Goal: Transaction & Acquisition: Download file/media

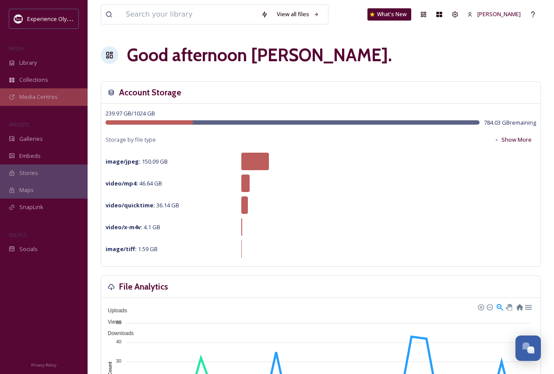
click at [57, 96] on div "Media Centres" at bounding box center [44, 96] width 88 height 17
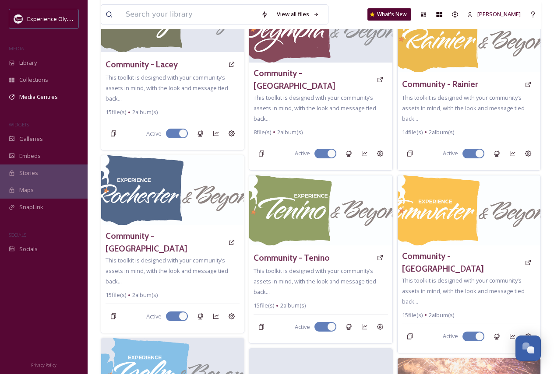
scroll to position [481, 0]
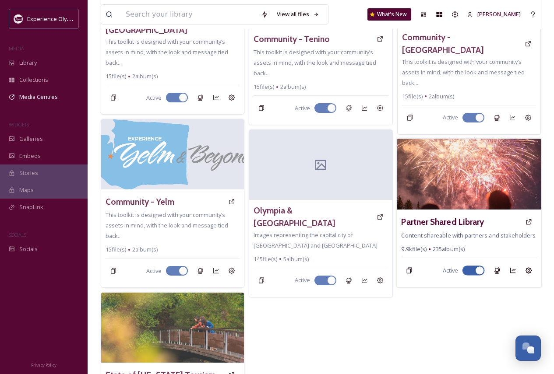
click at [480, 170] on img at bounding box center [469, 174] width 144 height 71
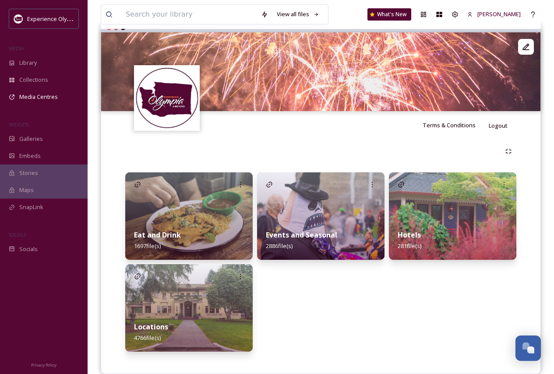
scroll to position [97, 0]
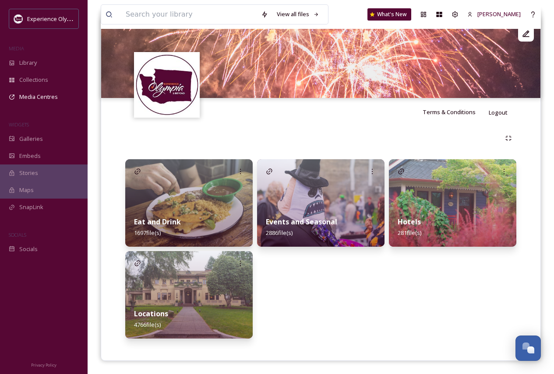
click at [338, 202] on img at bounding box center [320, 203] width 127 height 88
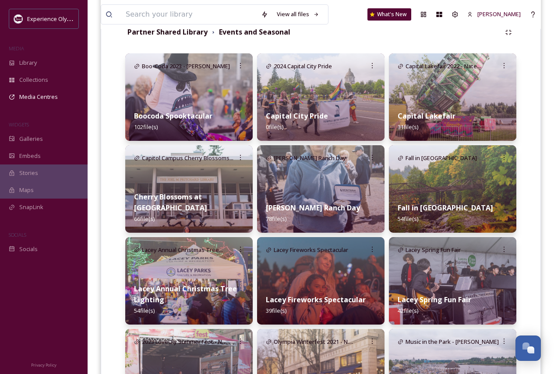
scroll to position [219, 0]
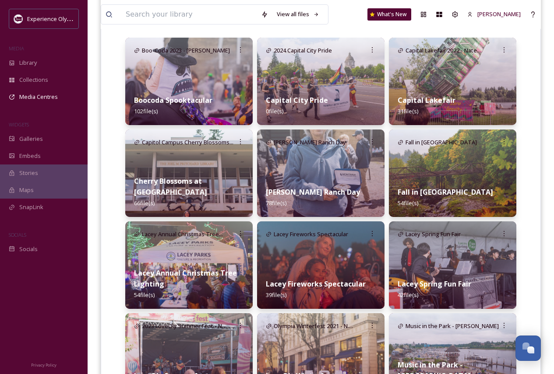
click at [485, 170] on img at bounding box center [452, 174] width 127 height 88
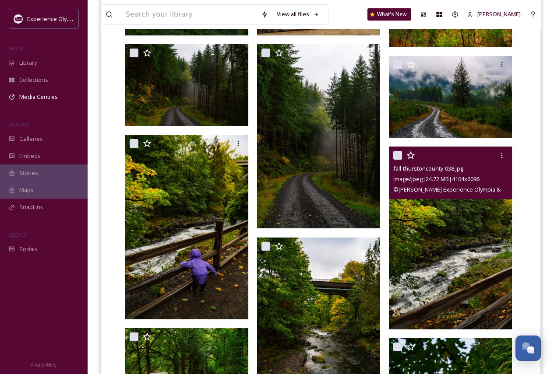
scroll to position [1528, 0]
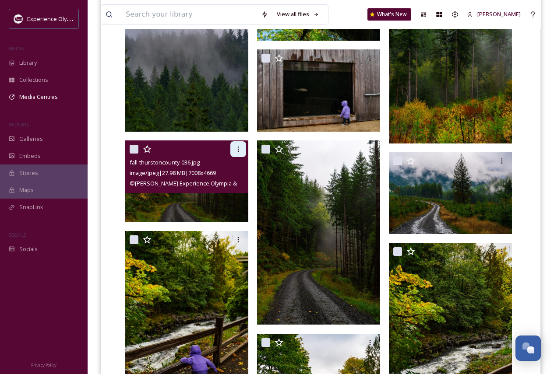
click at [236, 149] on icon at bounding box center [238, 149] width 7 height 7
click at [216, 183] on span "Download" at bounding box center [227, 185] width 27 height 8
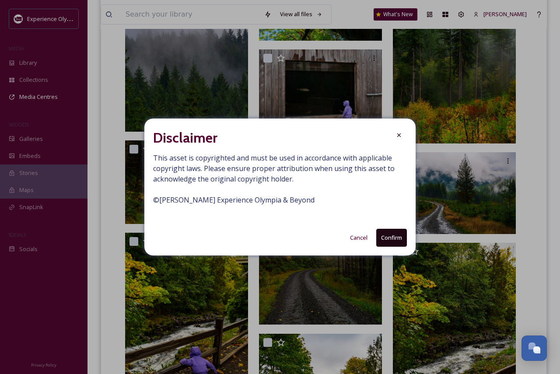
click at [397, 235] on button "Confirm" at bounding box center [391, 238] width 31 height 18
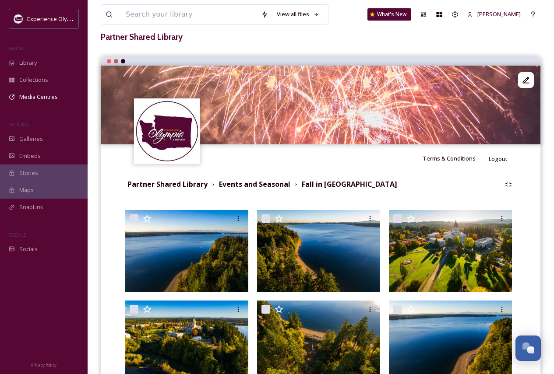
scroll to position [0, 0]
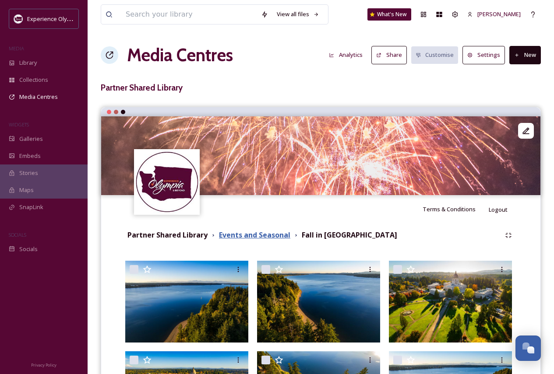
click at [255, 235] on strong "Events and Seasonal" at bounding box center [254, 235] width 71 height 10
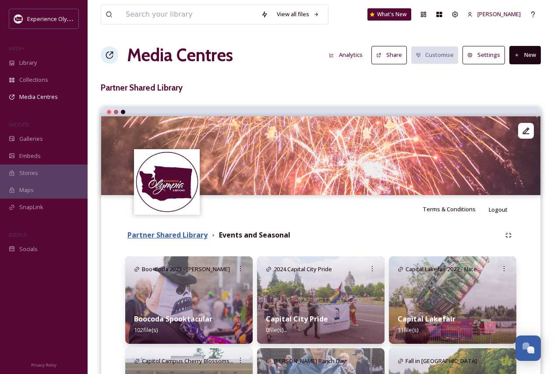
click at [185, 236] on strong "Partner Shared Library" at bounding box center [167, 235] width 80 height 10
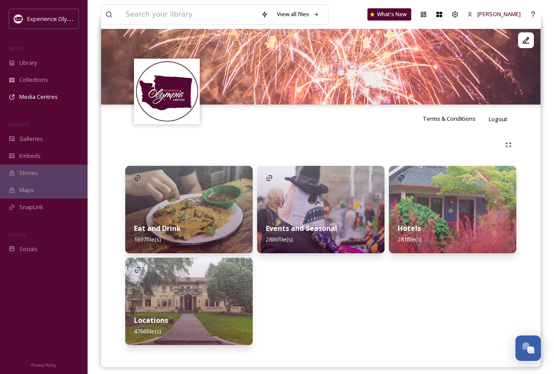
scroll to position [97, 0]
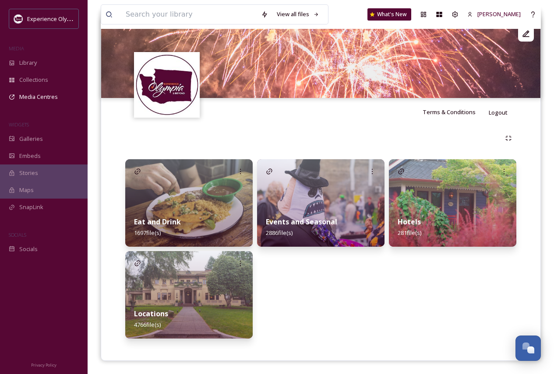
click at [203, 300] on div "Locations 4766 file(s)" at bounding box center [188, 319] width 127 height 39
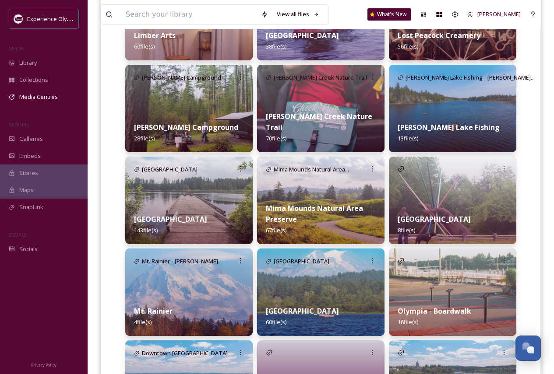
scroll to position [1488, 0]
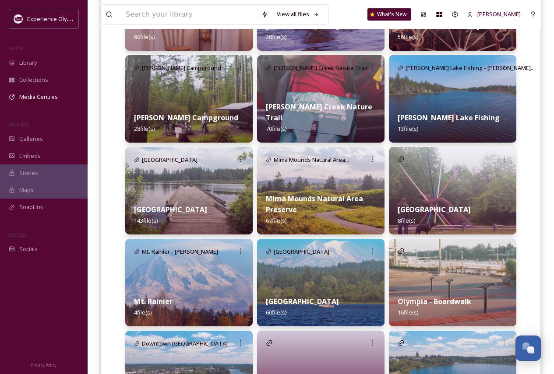
click at [335, 183] on img at bounding box center [320, 191] width 127 height 88
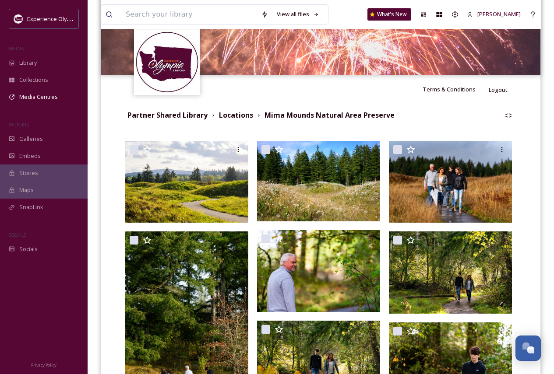
scroll to position [123, 0]
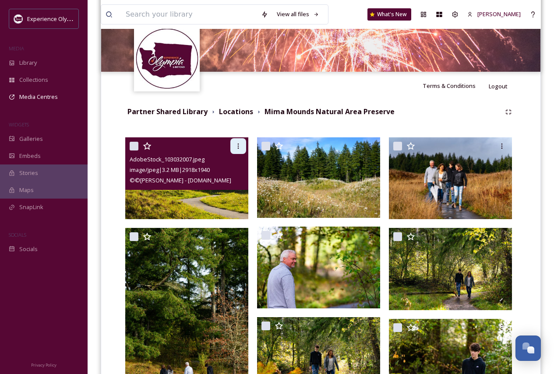
click at [236, 148] on icon at bounding box center [238, 146] width 7 height 7
click at [220, 184] on span "Download" at bounding box center [227, 182] width 27 height 8
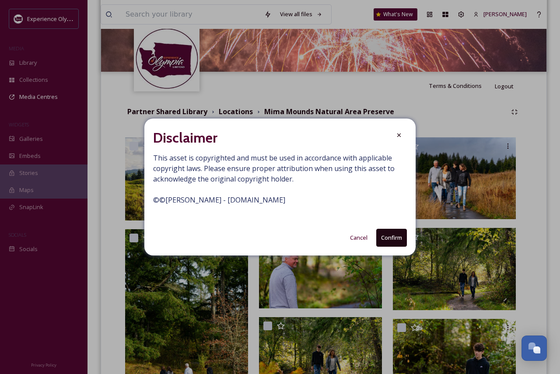
click at [404, 238] on button "Confirm" at bounding box center [391, 238] width 31 height 18
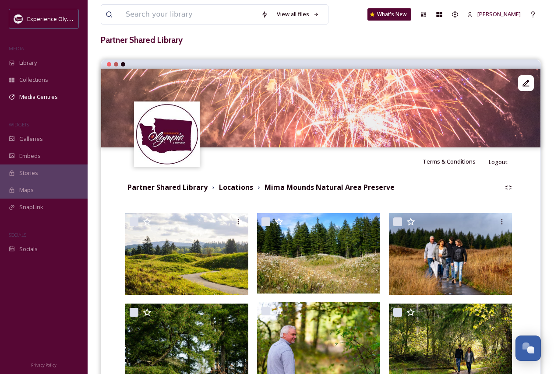
scroll to position [0, 0]
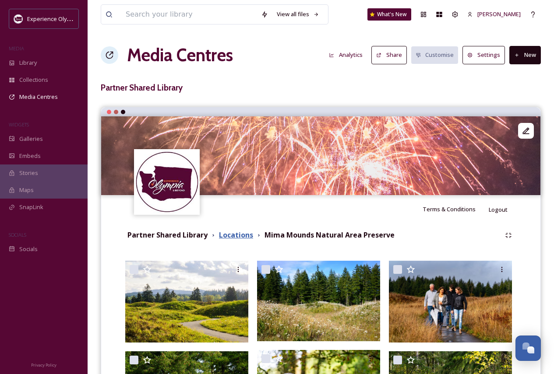
click at [230, 233] on strong "Locations" at bounding box center [236, 235] width 34 height 10
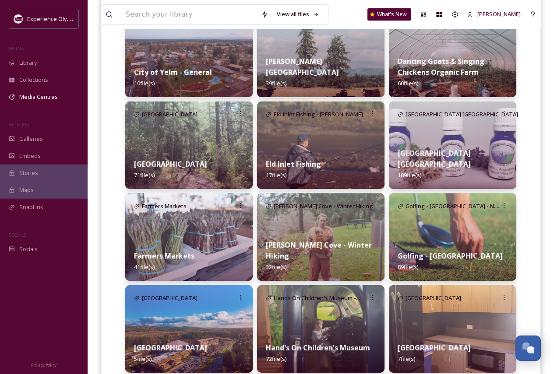
scroll to position [875, 0]
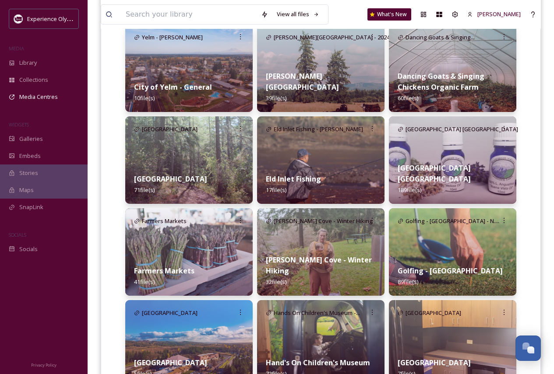
click at [343, 148] on img at bounding box center [320, 160] width 127 height 88
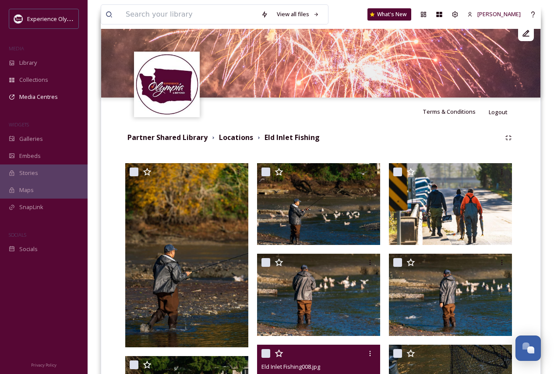
scroll to position [88, 0]
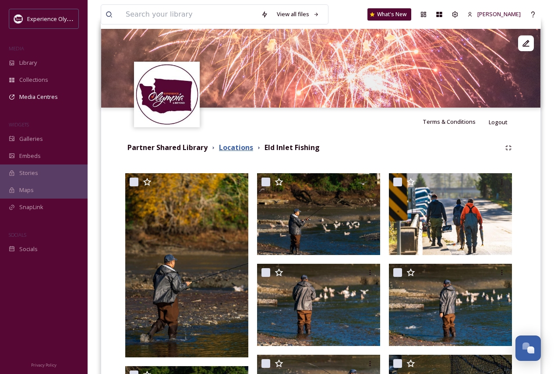
click at [235, 146] on strong "Locations" at bounding box center [236, 148] width 34 height 10
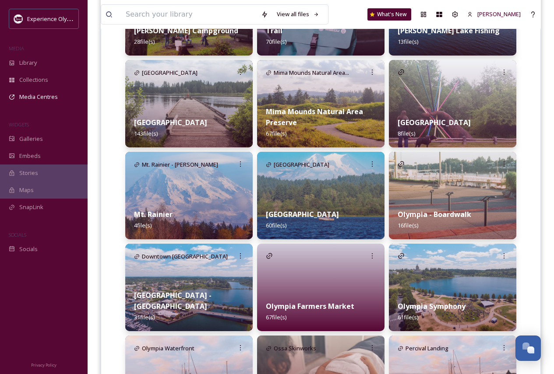
scroll to position [1576, 0]
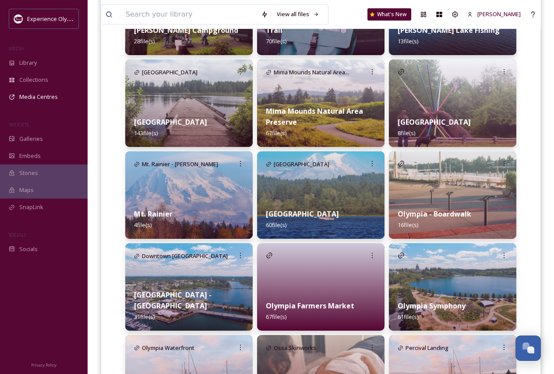
click at [350, 218] on div "[GEOGRAPHIC_DATA] 60 file(s)" at bounding box center [320, 219] width 127 height 39
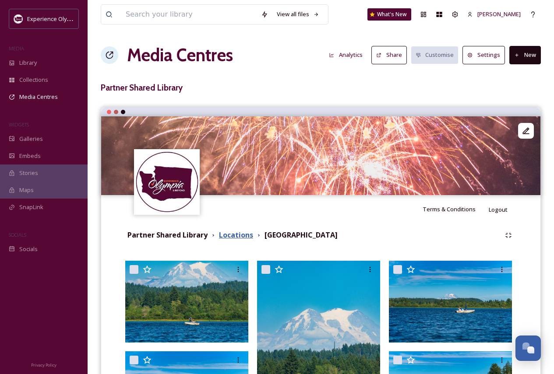
click at [230, 236] on strong "Locations" at bounding box center [236, 235] width 34 height 10
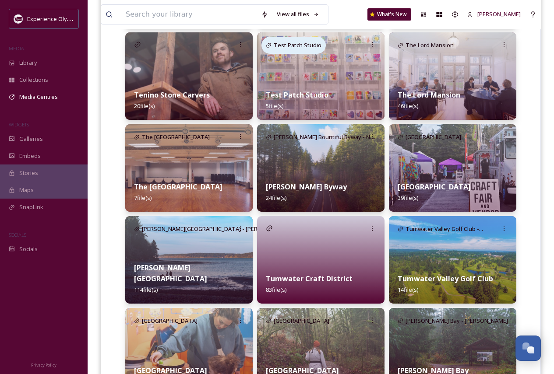
scroll to position [2626, 0]
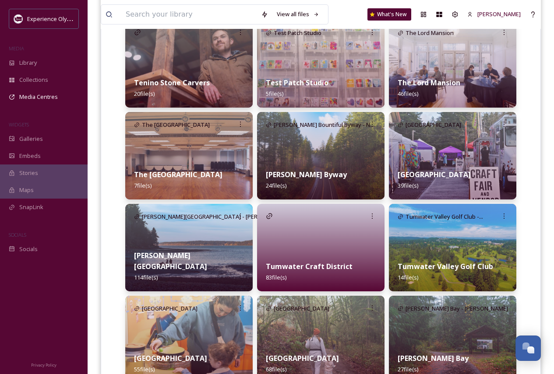
click at [224, 243] on img at bounding box center [188, 248] width 127 height 88
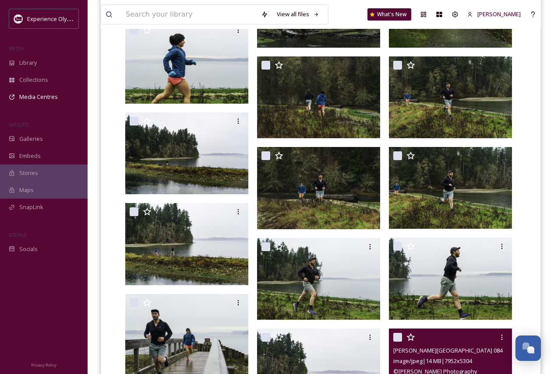
scroll to position [3436, 0]
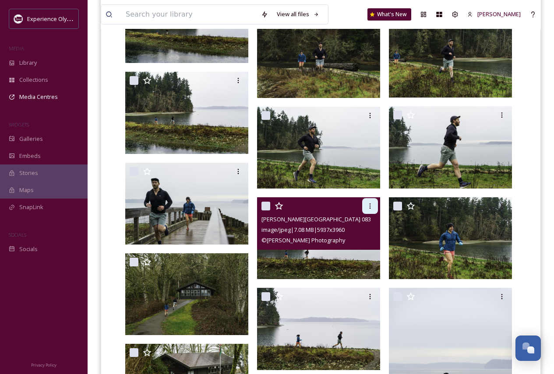
click at [370, 202] on div at bounding box center [370, 206] width 16 height 16
click at [356, 241] on span "Download" at bounding box center [359, 242] width 27 height 8
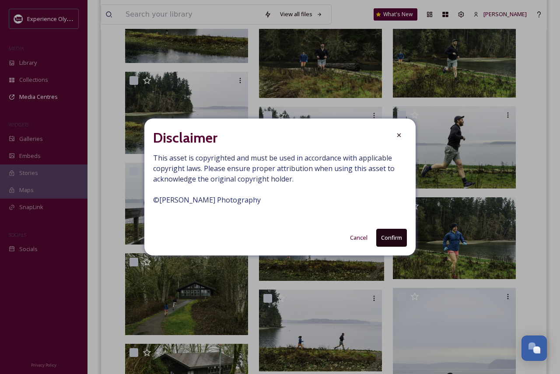
click at [396, 234] on button "Confirm" at bounding box center [391, 238] width 31 height 18
